Goal: Information Seeking & Learning: Learn about a topic

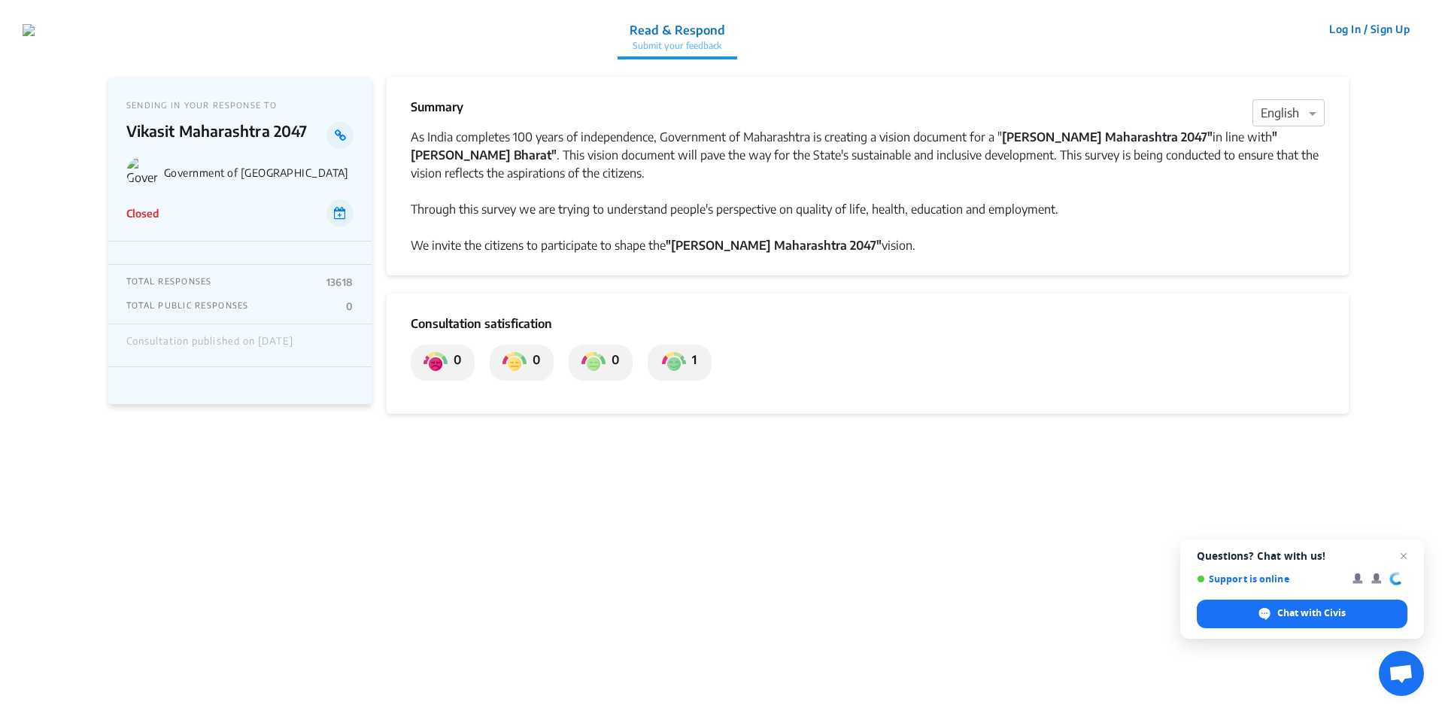
click at [1298, 140] on div "As India completes 100 years of independence, Government of Maharashtra is crea…" at bounding box center [868, 155] width 914 height 54
drag, startPoint x: 457, startPoint y: 159, endPoint x: 508, endPoint y: 155, distance: 51.3
click at [460, 159] on div "As India completes 100 years of independence, Government of Maharashtra is crea…" at bounding box center [868, 155] width 914 height 54
drag, startPoint x: 546, startPoint y: 156, endPoint x: 600, endPoint y: 160, distance: 54.3
click at [564, 161] on div "As India completes 100 years of independence, Government of Maharashtra is crea…" at bounding box center [868, 155] width 914 height 54
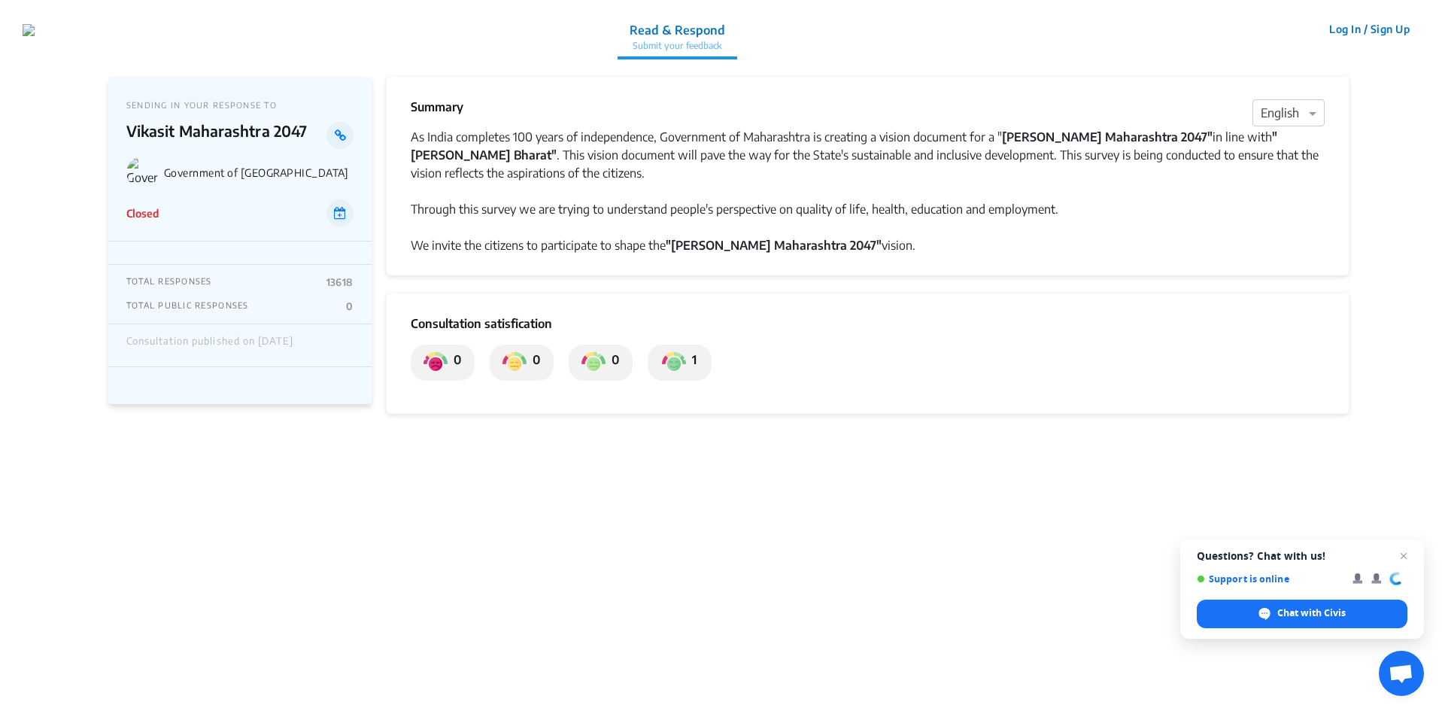
click at [727, 156] on div "As India completes 100 years of independence, Government of Maharashtra is crea…" at bounding box center [868, 155] width 914 height 54
drag, startPoint x: 614, startPoint y: 212, endPoint x: 757, endPoint y: 212, distance: 143.7
click at [672, 212] on div "Through this survey we are trying to understand people's perspective on quality…" at bounding box center [868, 209] width 914 height 18
drag, startPoint x: 929, startPoint y: 226, endPoint x: 942, endPoint y: 226, distance: 13.5
click at [933, 226] on div at bounding box center [868, 227] width 914 height 18
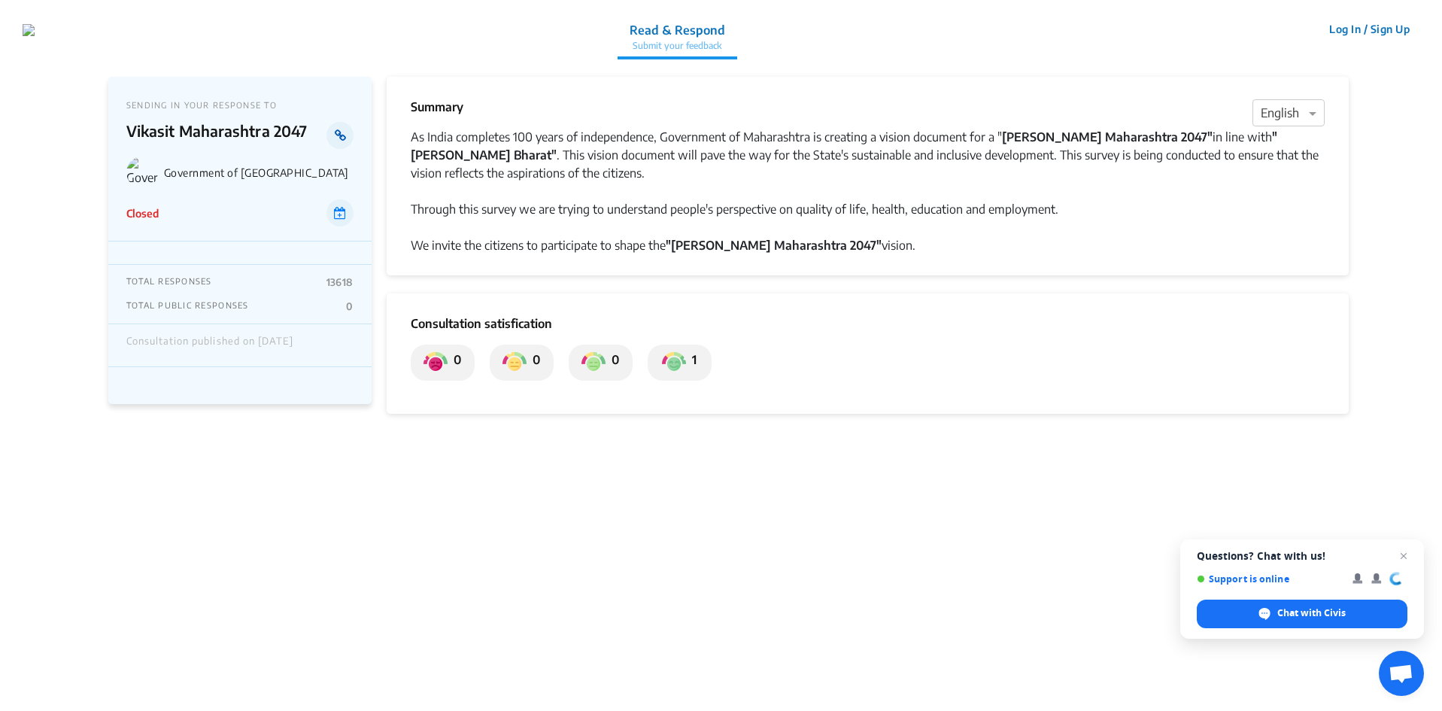
click at [347, 138] on link at bounding box center [339, 135] width 26 height 27
click at [1293, 111] on div at bounding box center [1288, 114] width 71 height 20
click at [1286, 204] on span "Marathi" at bounding box center [1281, 201] width 41 height 15
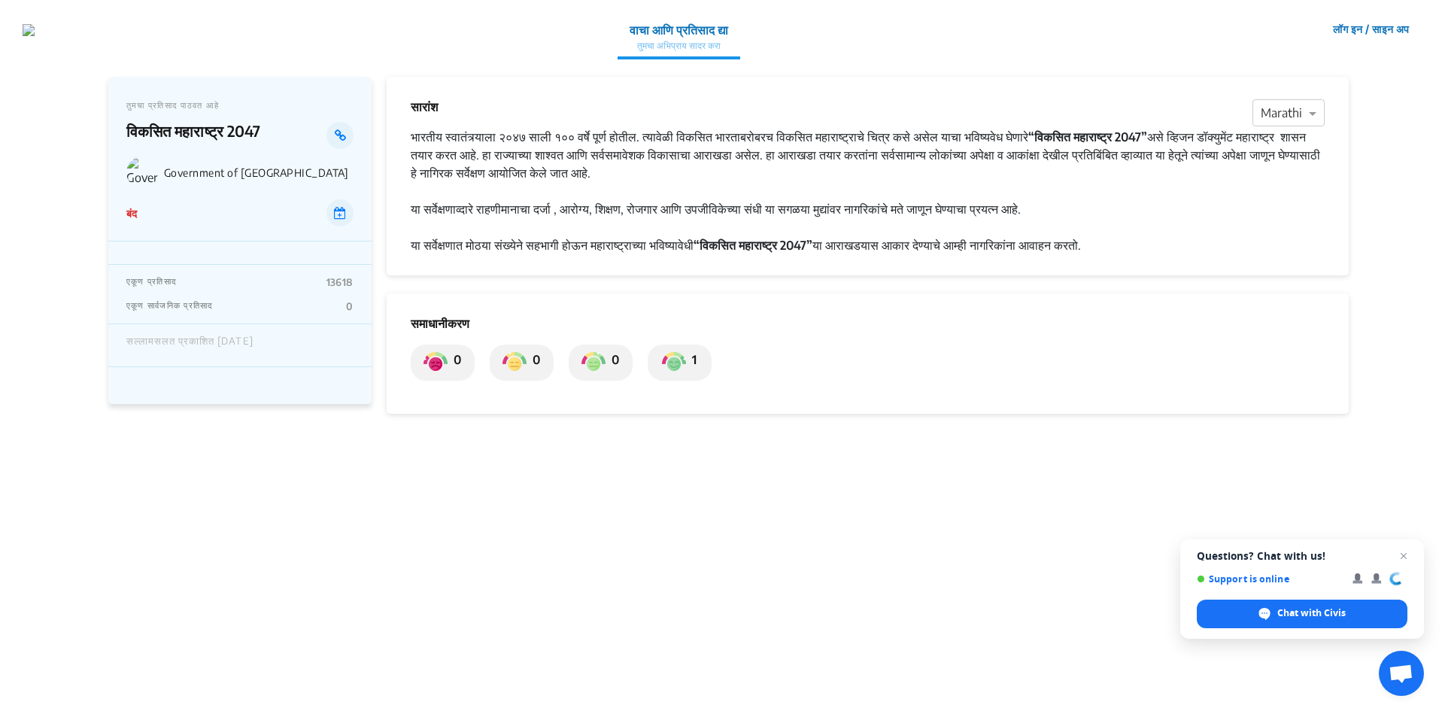
click at [691, 33] on p "वाचा आणि प्रतिसाद द्या" at bounding box center [679, 30] width 99 height 18
click at [341, 217] on icon at bounding box center [340, 213] width 12 height 12
click at [332, 133] on link at bounding box center [339, 135] width 26 height 27
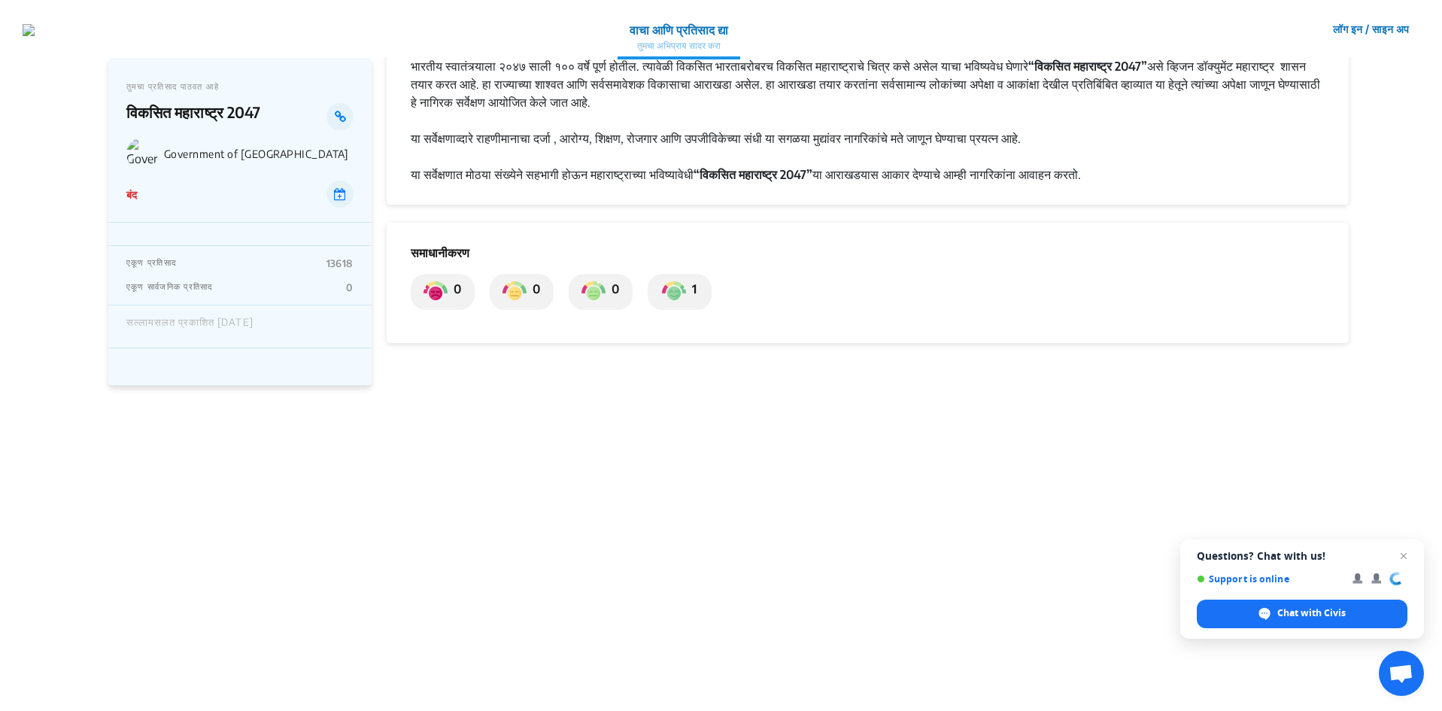
scroll to position [333, 0]
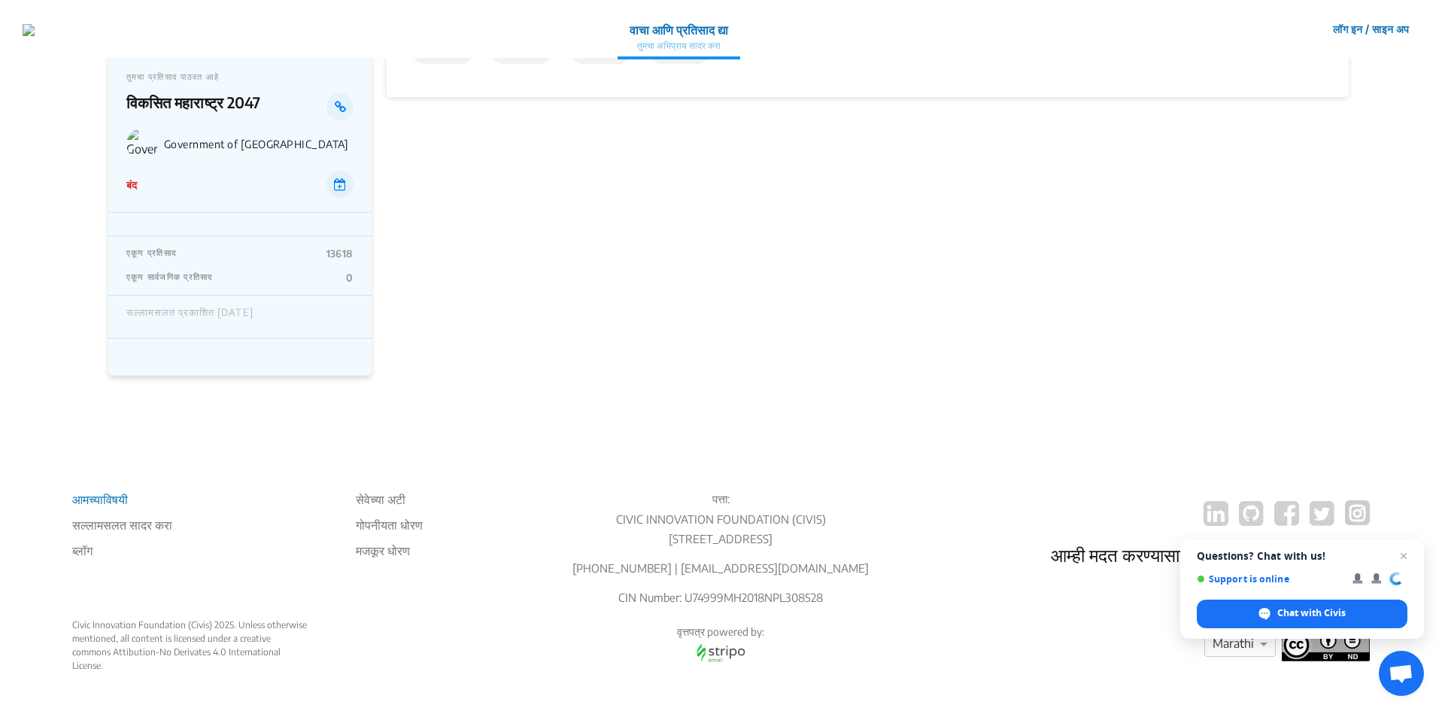
click at [105, 490] on li "आमच्याविषयी" at bounding box center [122, 499] width 100 height 18
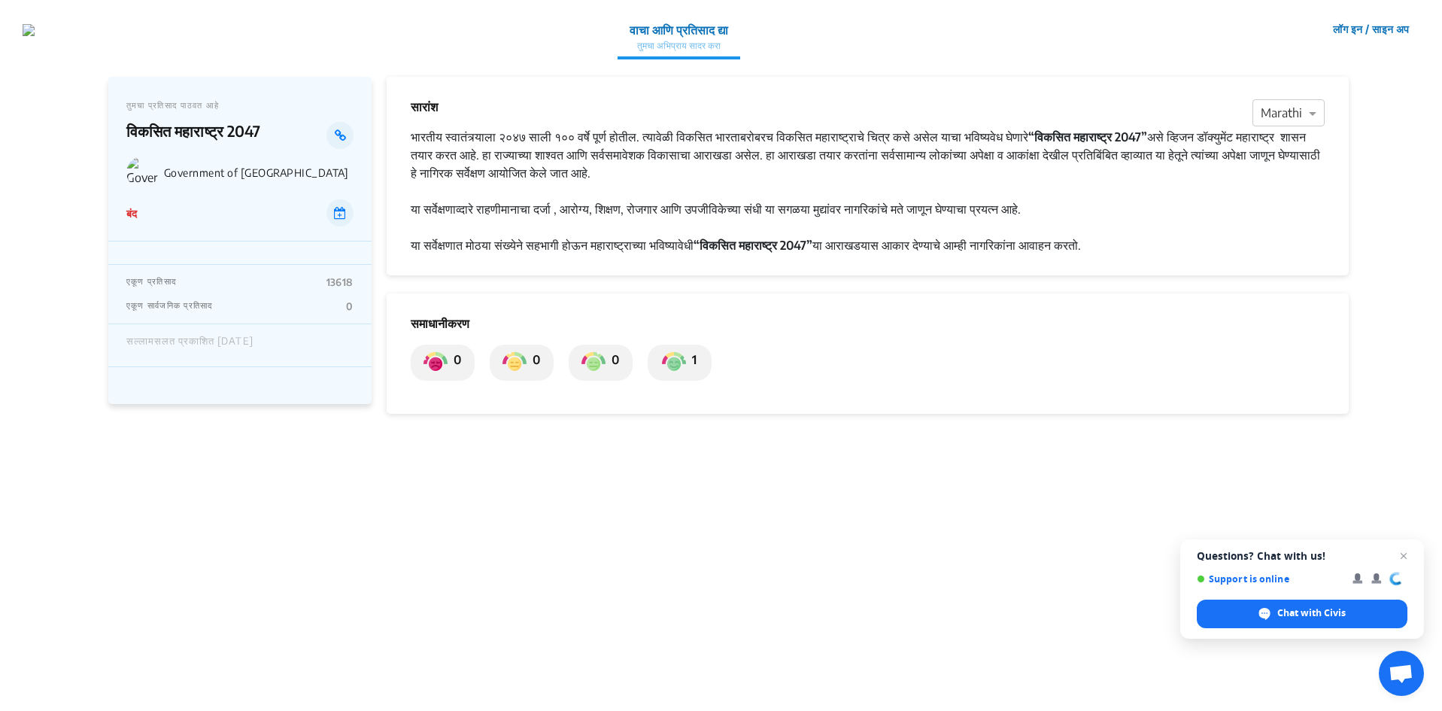
click at [780, 245] on strong "“विकसित महाराष्ट्र 2047”" at bounding box center [753, 245] width 119 height 15
